Goal: Task Accomplishment & Management: Use online tool/utility

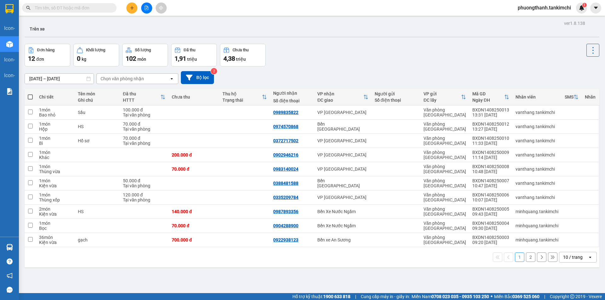
paste input "0905848841"
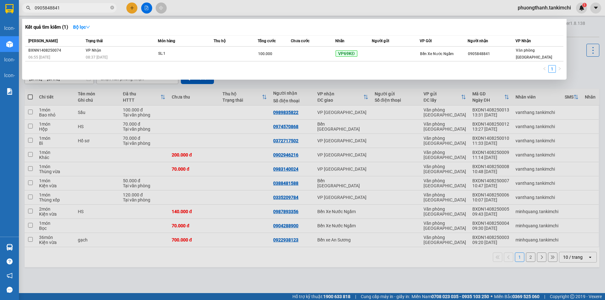
type input "0905848841"
click at [286, 52] on div "100.000" at bounding box center [274, 53] width 32 height 7
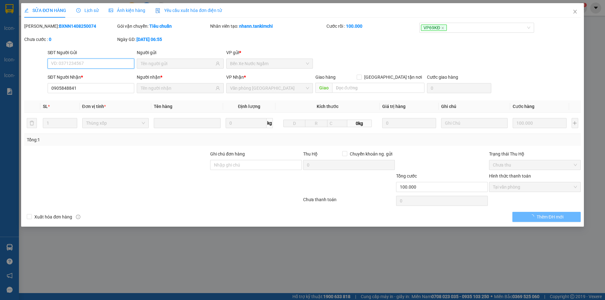
type input "0905848841"
type input "100.000"
click at [575, 13] on icon "close" at bounding box center [575, 11] width 5 height 5
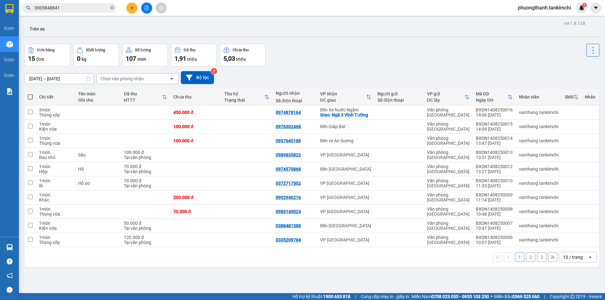
click at [79, 7] on input "0905848841" at bounding box center [72, 7] width 74 height 7
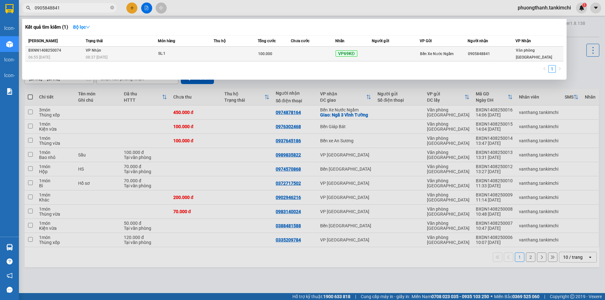
click at [92, 54] on td "VP Nhận 08:37 [DATE]" at bounding box center [121, 54] width 74 height 15
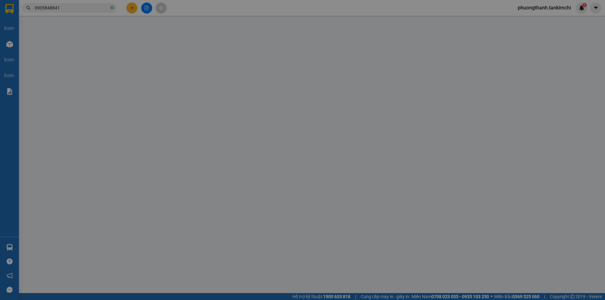
type input "0905848841"
type input "100.000"
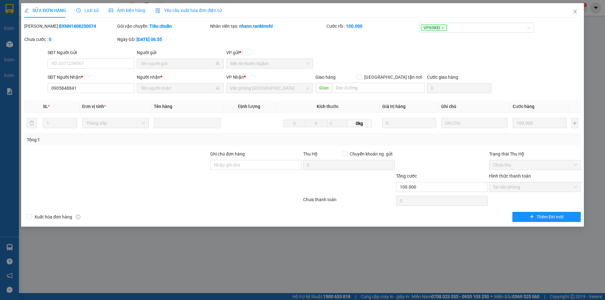
click at [88, 10] on span "Lịch sử" at bounding box center [87, 10] width 22 height 5
